Goal: Task Accomplishment & Management: Use online tool/utility

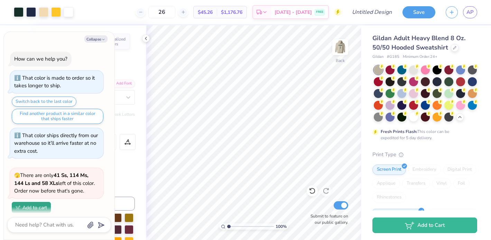
scroll to position [380, 0]
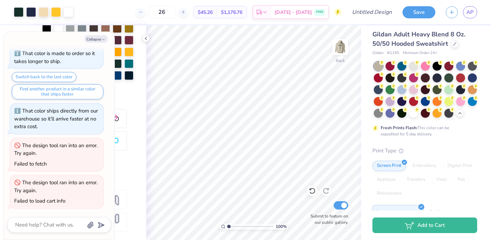
type textarea "x"
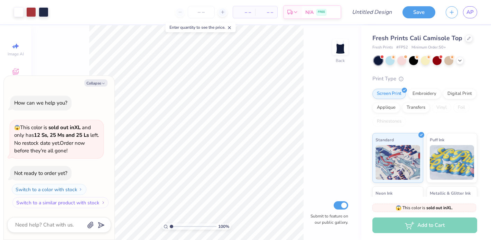
click at [77, 203] on button "Switch to a similar product with stock" at bounding box center [60, 202] width 96 height 11
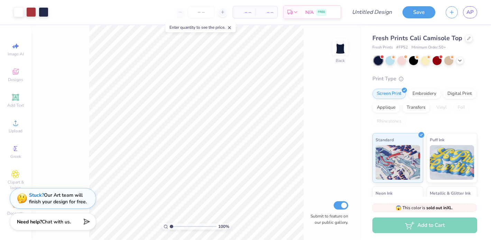
type textarea "x"
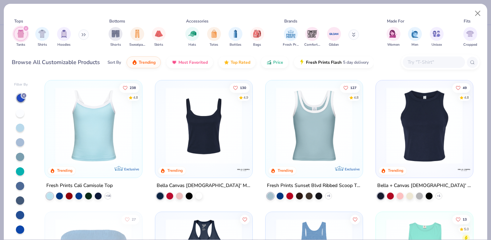
click at [26, 27] on icon "filter for Tanks" at bounding box center [26, 28] width 3 height 3
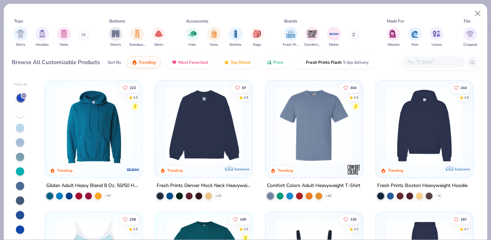
click at [95, 122] on img at bounding box center [93, 125] width 83 height 76
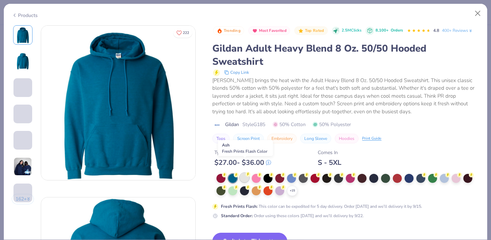
click at [244, 173] on div at bounding box center [244, 177] width 9 height 9
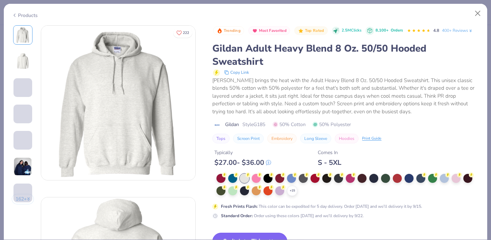
click at [239, 232] on button "Switch to This" at bounding box center [249, 240] width 75 height 17
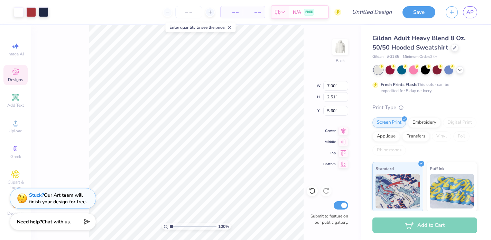
type input "3.91"
type input "9.05"
type input "3.24"
type input "3.18"
type input "10.22"
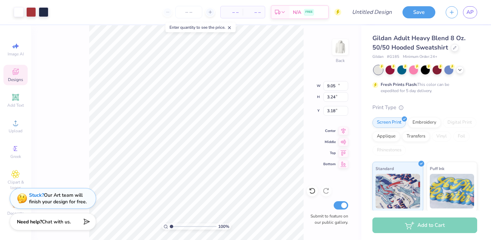
type input "3.66"
type input "2.76"
type input "11.62"
type input "4.16"
type input "3.00"
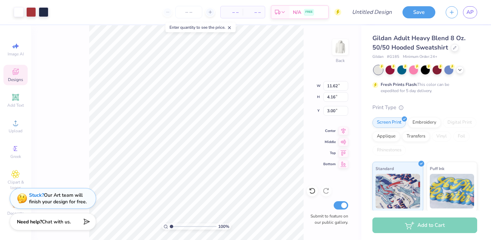
type input "13.42"
type input "4.81"
type input "3.80"
type input "14.22"
type input "5.10"
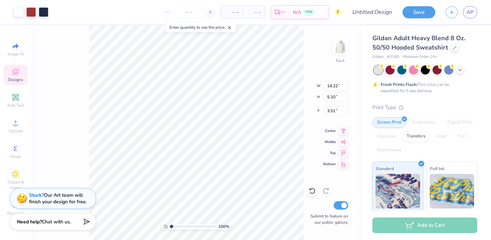
type input "3.00"
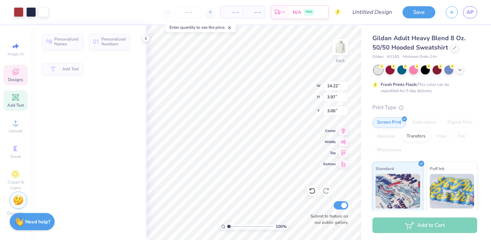
type input "3.97"
